Goal: Find specific page/section: Find specific page/section

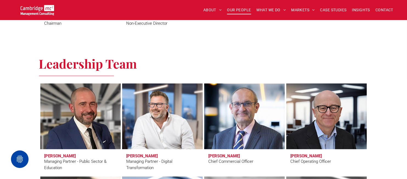
scroll to position [329, 0]
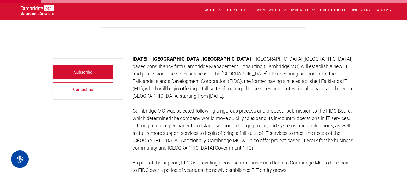
scroll to position [143, 0]
